Goal: Transaction & Acquisition: Purchase product/service

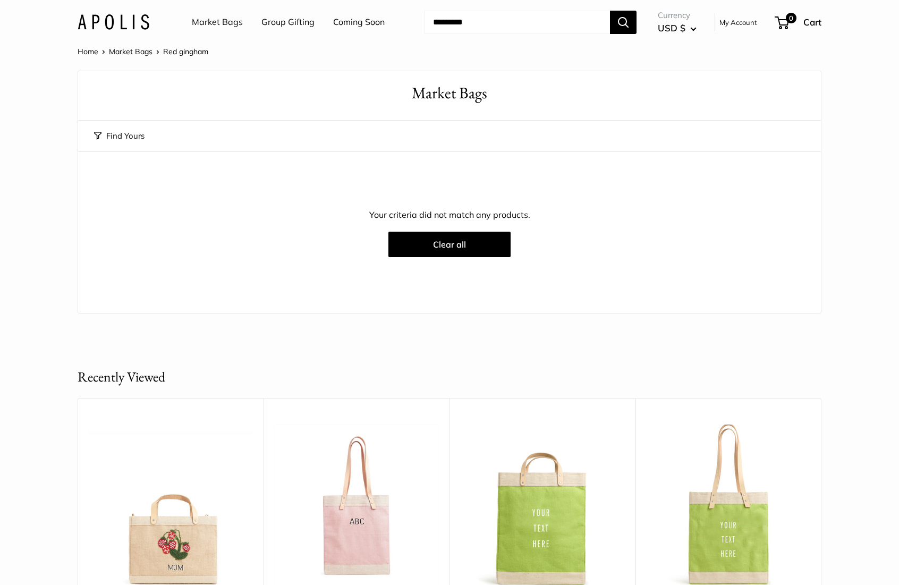
click at [219, 27] on link "Market Bags" at bounding box center [217, 22] width 51 height 16
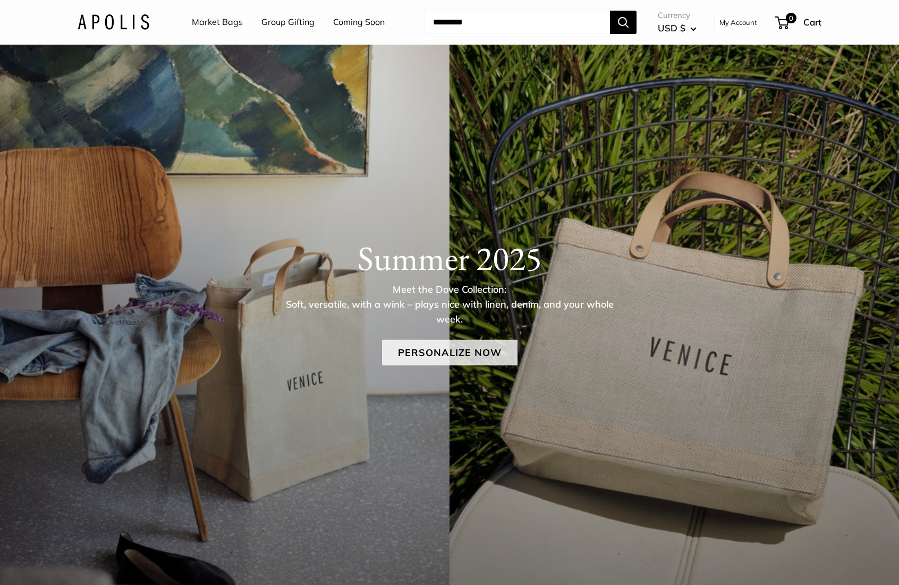
click at [418, 353] on link "Personalize Now" at bounding box center [450, 353] width 136 height 26
click at [493, 354] on link "Personalize Now" at bounding box center [450, 353] width 136 height 26
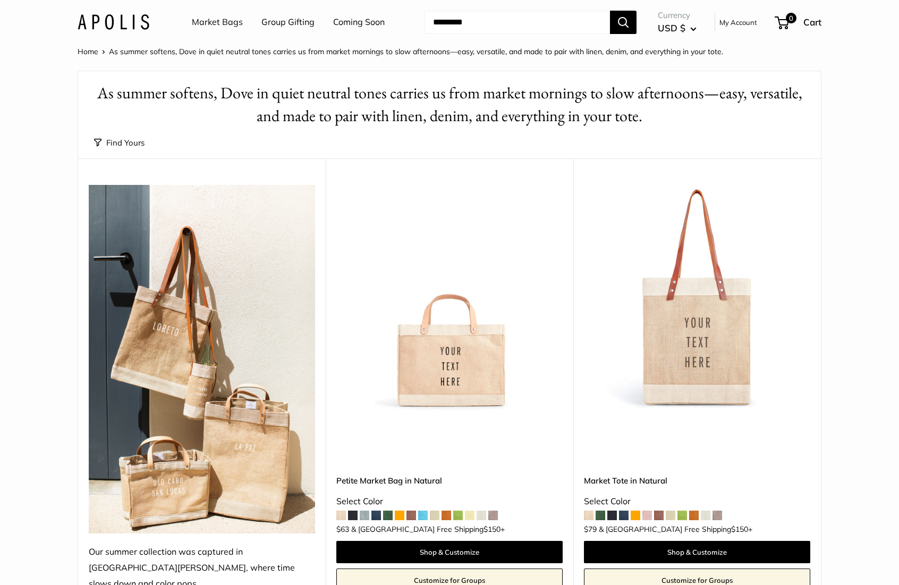
click at [354, 27] on link "Coming Soon" at bounding box center [359, 22] width 52 height 16
click at [140, 27] on img at bounding box center [114, 21] width 72 height 15
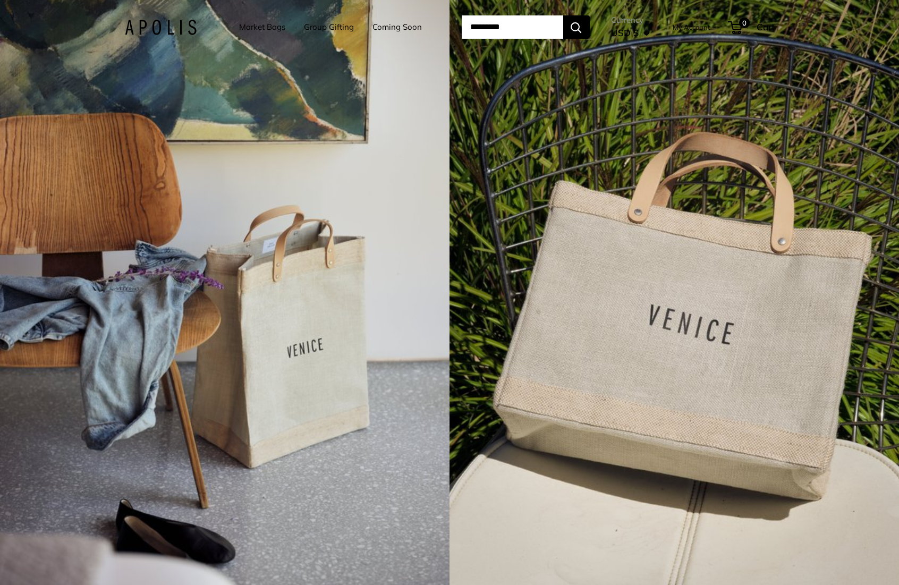
click at [316, 293] on div "4 / 7" at bounding box center [225, 292] width 450 height 585
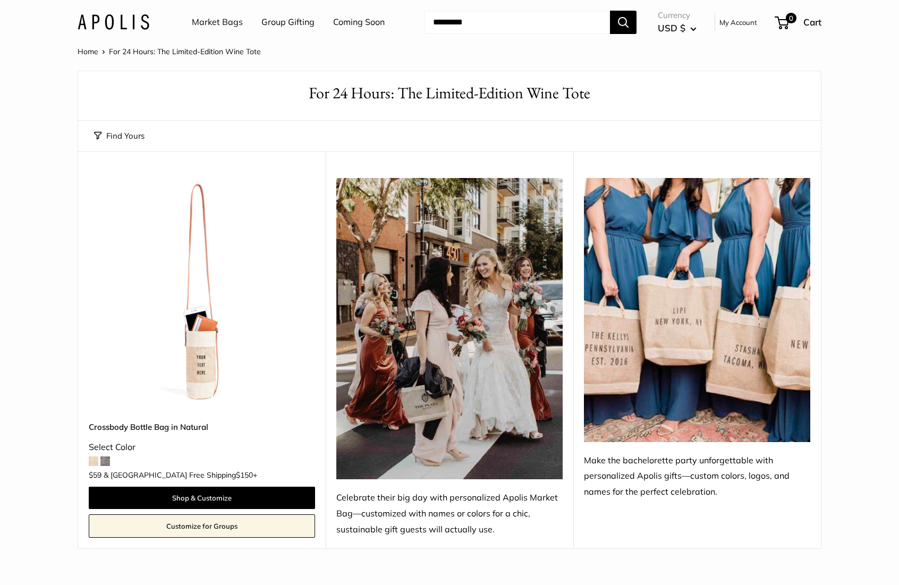
click at [241, 23] on link "Market Bags" at bounding box center [217, 22] width 51 height 16
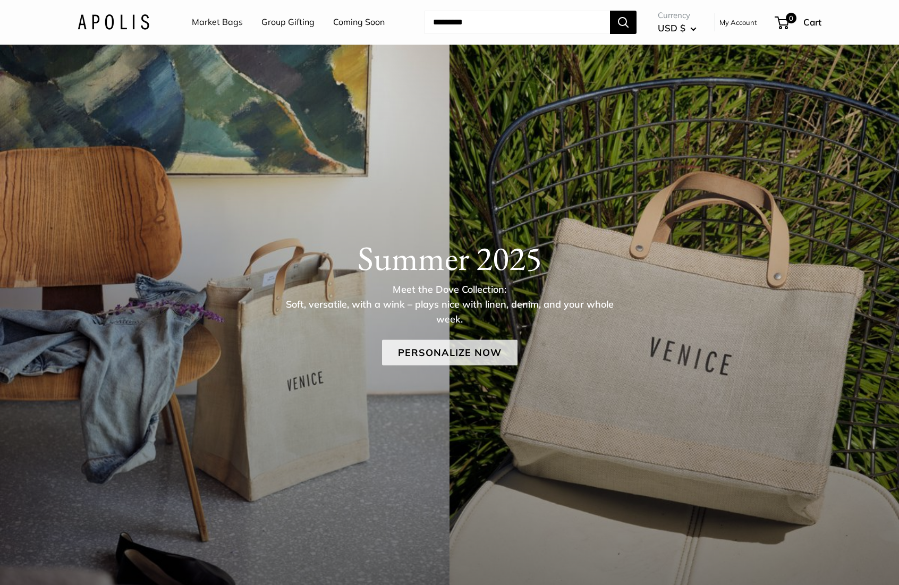
click at [433, 358] on link "Personalize Now" at bounding box center [450, 353] width 136 height 26
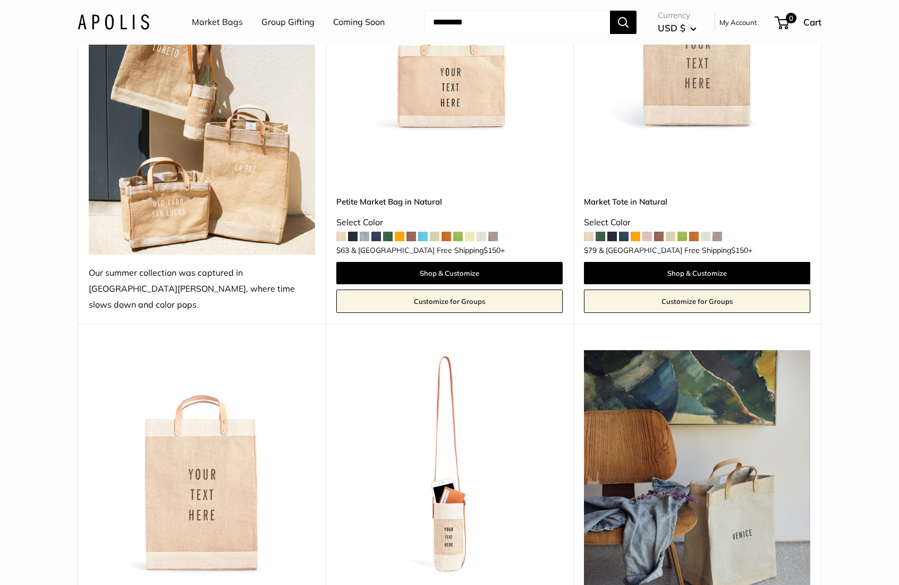
scroll to position [285, 0]
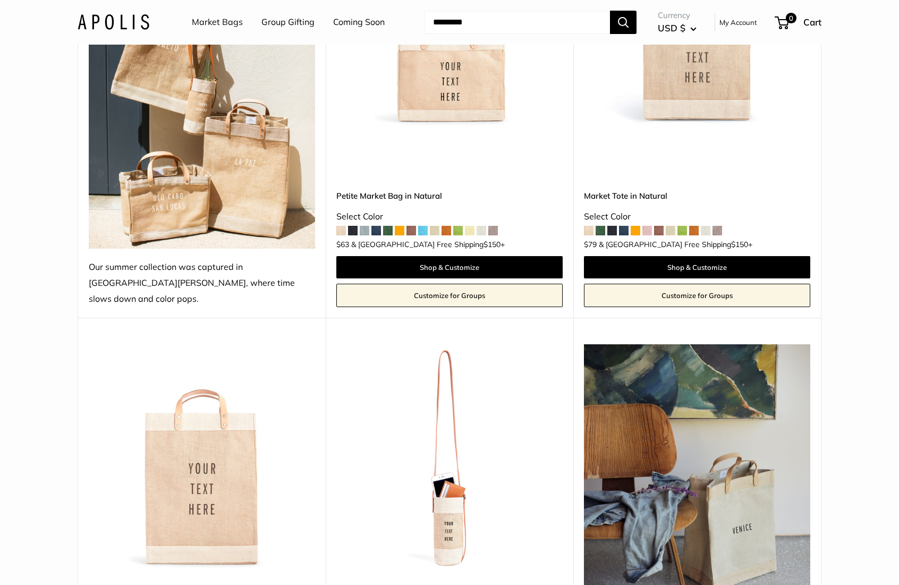
click at [0, 0] on img at bounding box center [0, 0] width 0 height 0
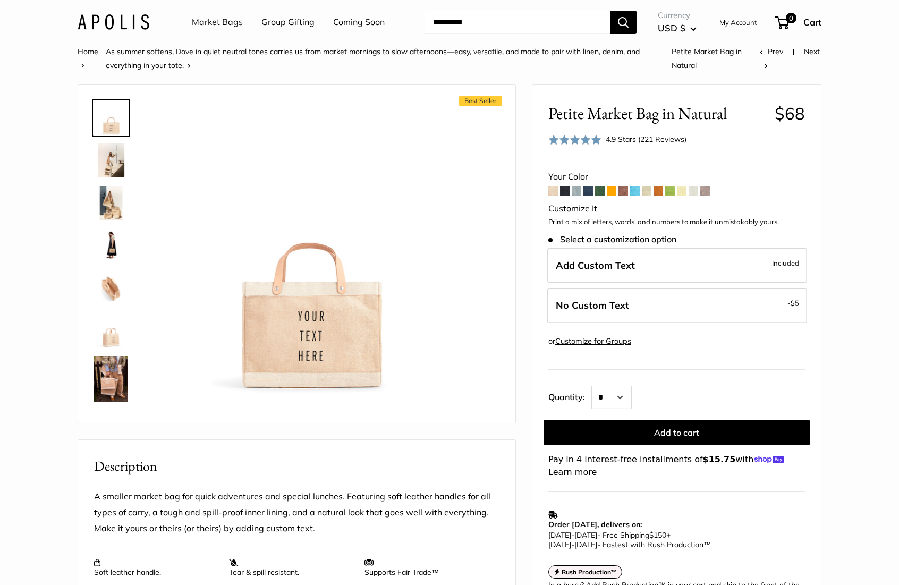
click at [710, 190] on span at bounding box center [706, 191] width 10 height 10
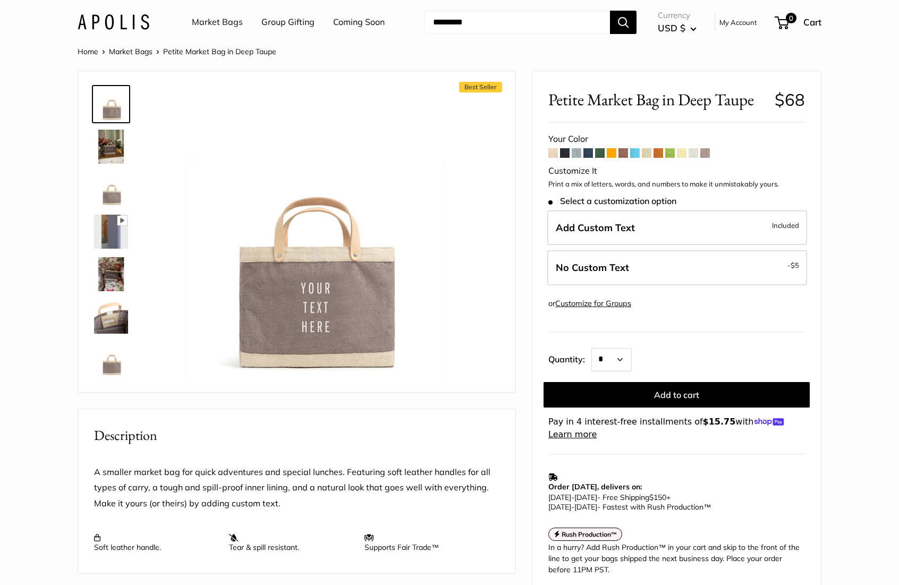
click at [119, 141] on img at bounding box center [111, 147] width 34 height 34
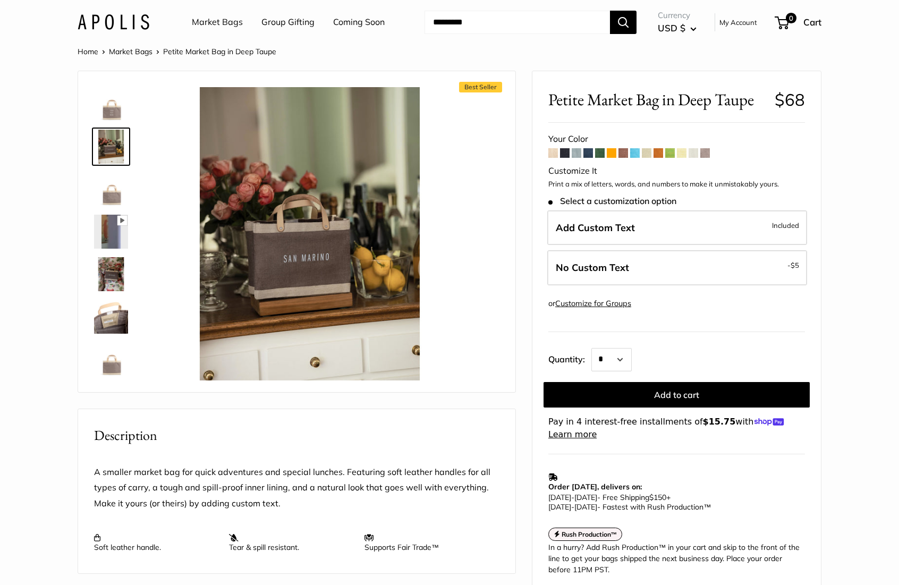
click at [107, 183] on img at bounding box center [111, 189] width 34 height 34
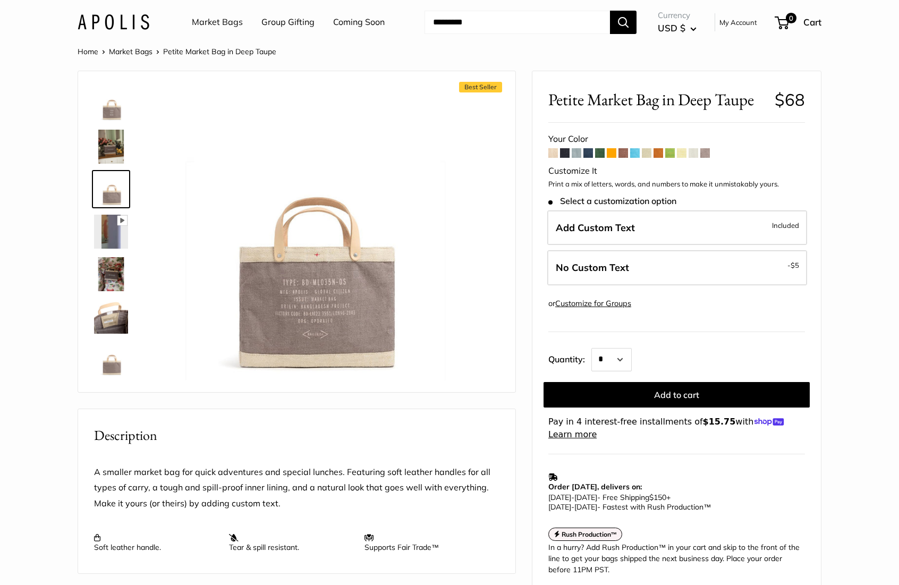
click at [115, 218] on img at bounding box center [111, 232] width 34 height 34
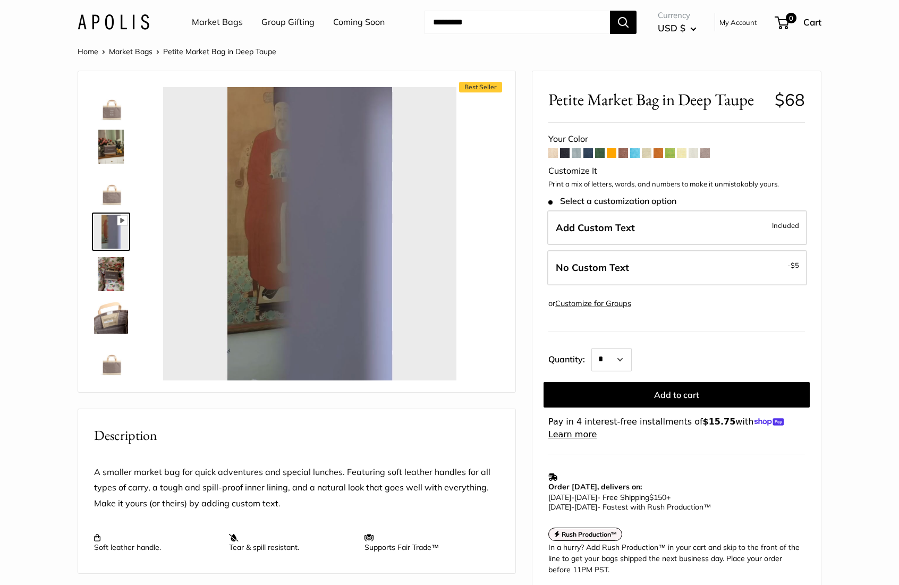
type input "****"
click at [232, 23] on link "Market Bags" at bounding box center [217, 22] width 51 height 16
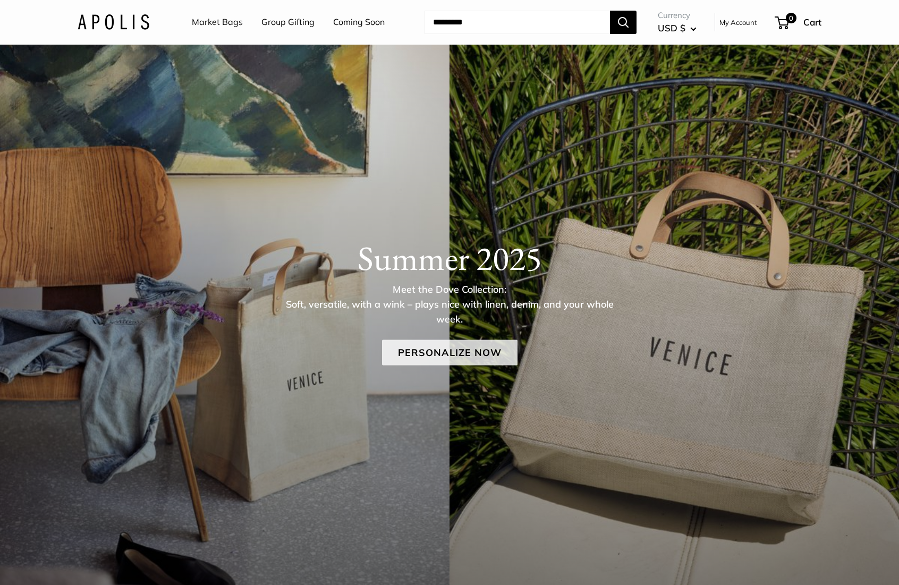
click at [415, 351] on link "Personalize Now" at bounding box center [450, 353] width 136 height 26
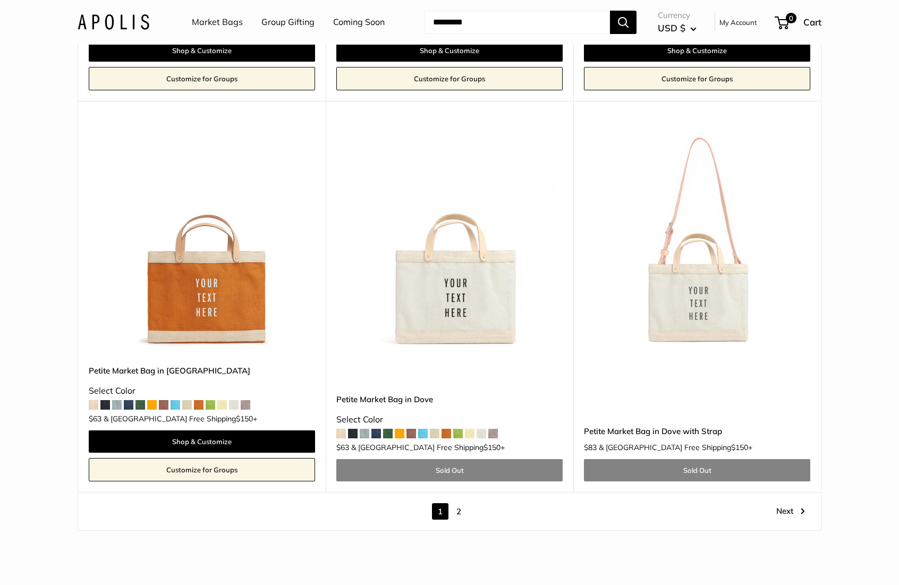
scroll to position [6060, 0]
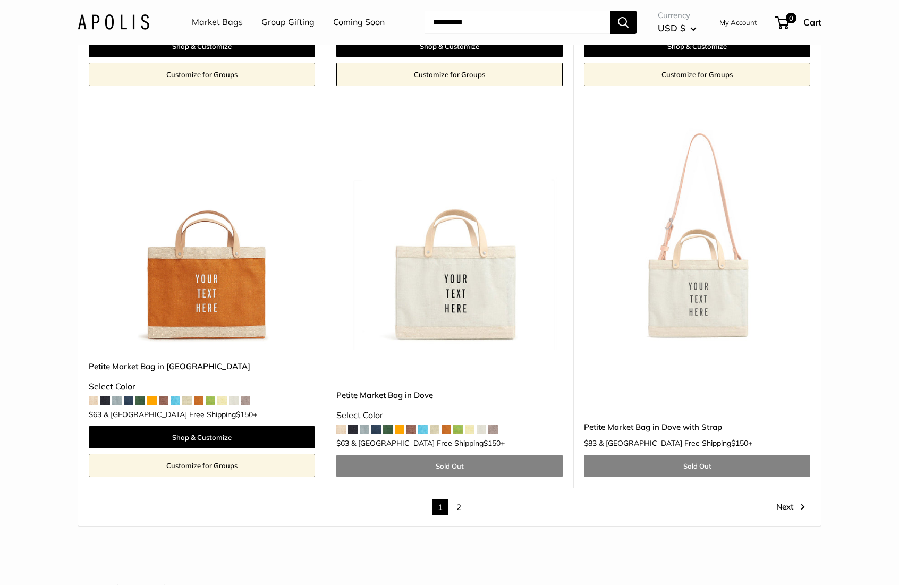
click at [457, 499] on link "2" at bounding box center [459, 507] width 16 height 16
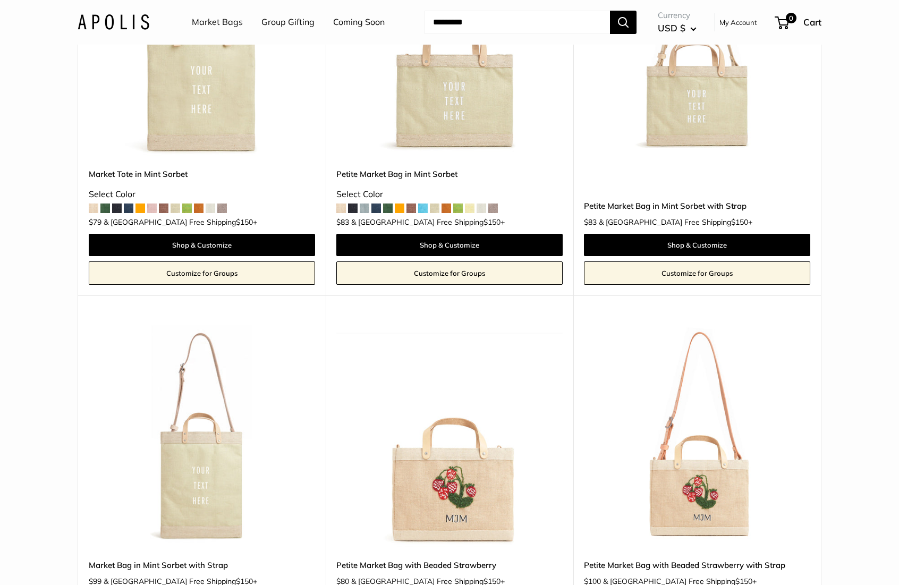
scroll to position [658, 0]
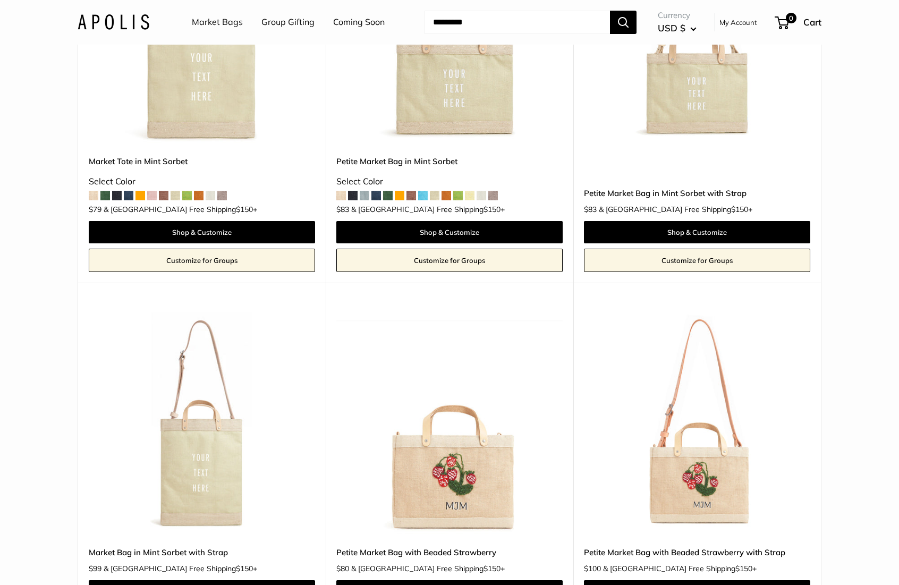
click at [0, 0] on img at bounding box center [0, 0] width 0 height 0
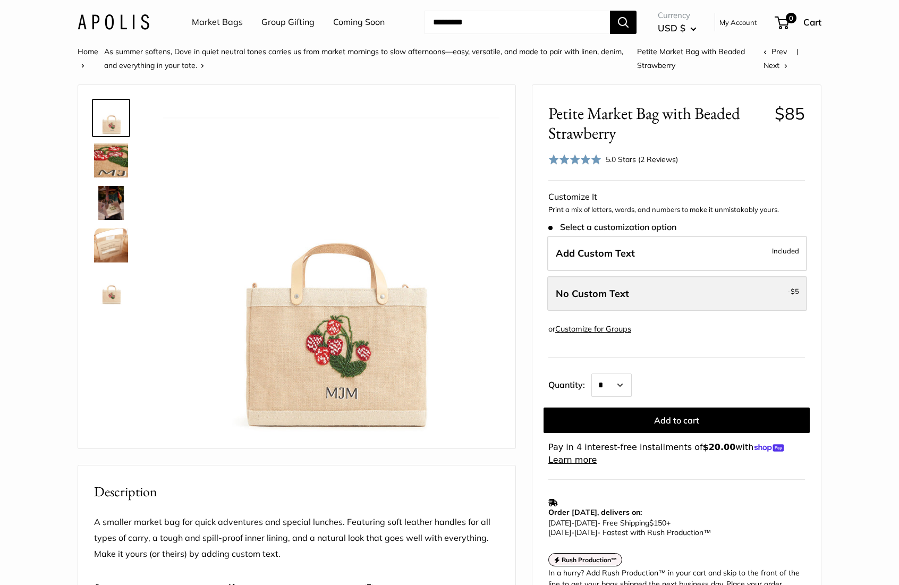
click at [599, 296] on span "No Custom Text" at bounding box center [592, 294] width 73 height 12
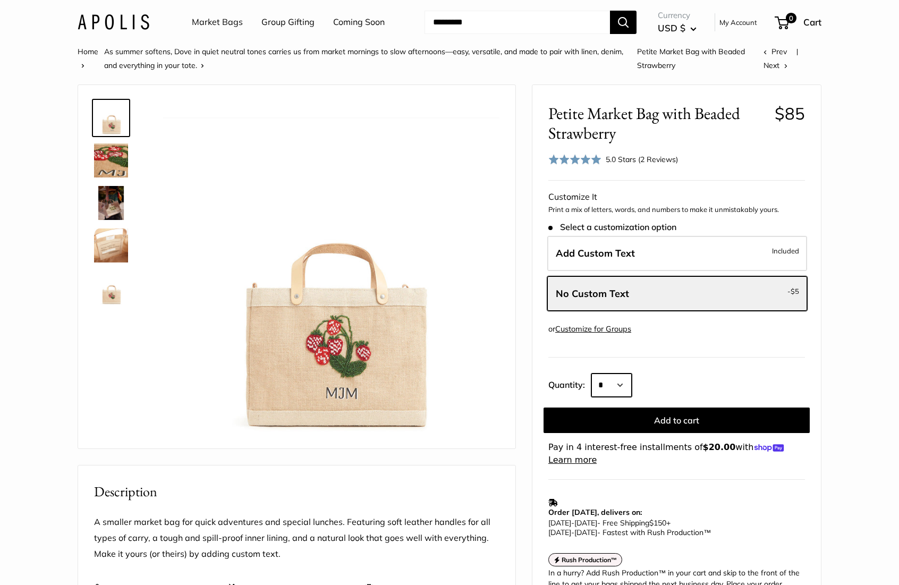
click at [607, 377] on select "* * * * * * * * * *** *** *** *** *** *** *** *** *** *** *** *** *** *** *** *…" at bounding box center [612, 385] width 40 height 23
select select "*"
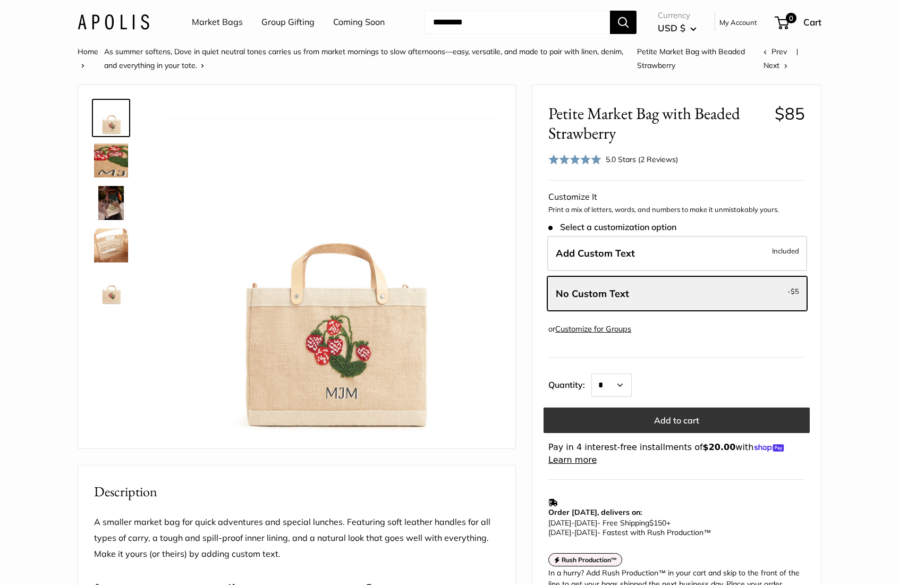
click at [644, 422] on button "Add to cart" at bounding box center [677, 421] width 266 height 26
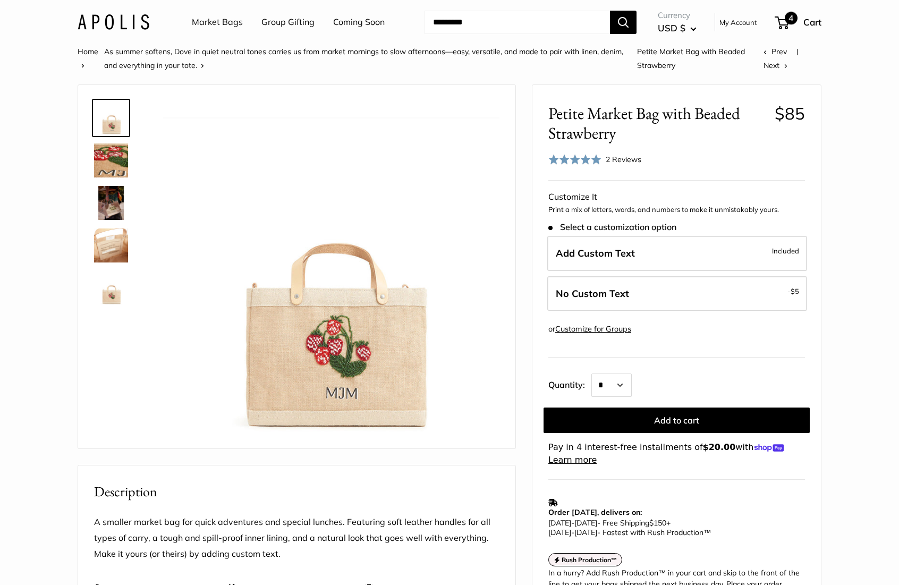
click at [786, 29] on div "4 Cart" at bounding box center [799, 22] width 46 height 17
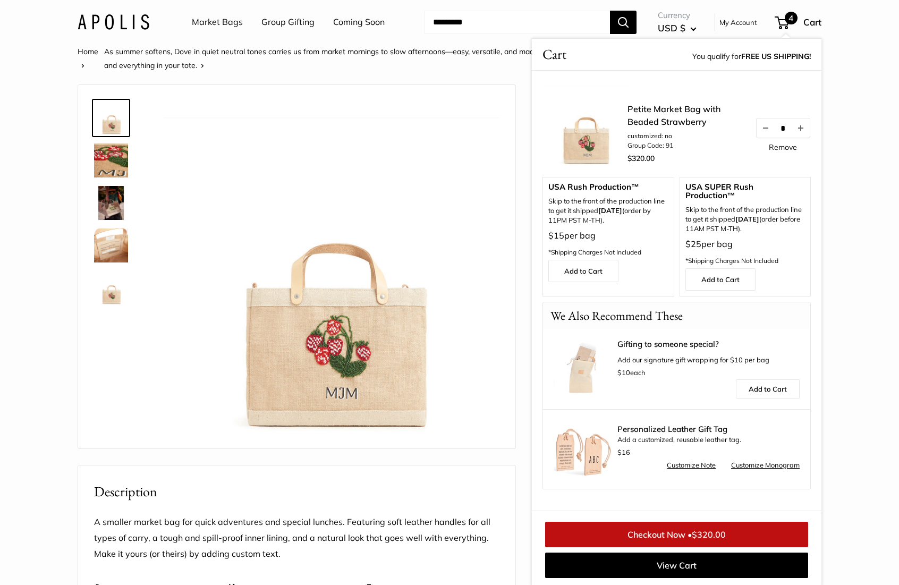
click at [778, 145] on link "Remove" at bounding box center [783, 147] width 28 height 7
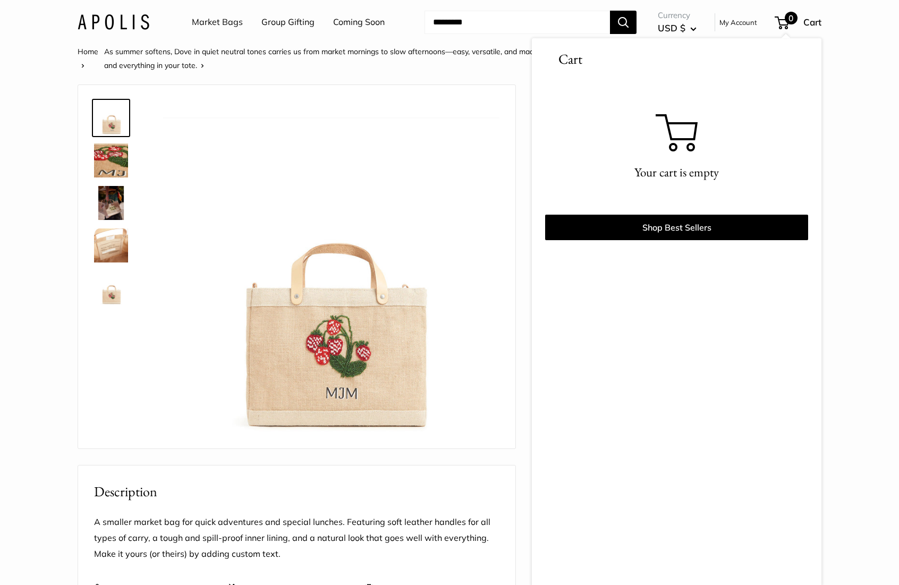
scroll to position [1, 0]
click at [133, 26] on img at bounding box center [114, 21] width 72 height 15
